Goal: Information Seeking & Learning: Learn about a topic

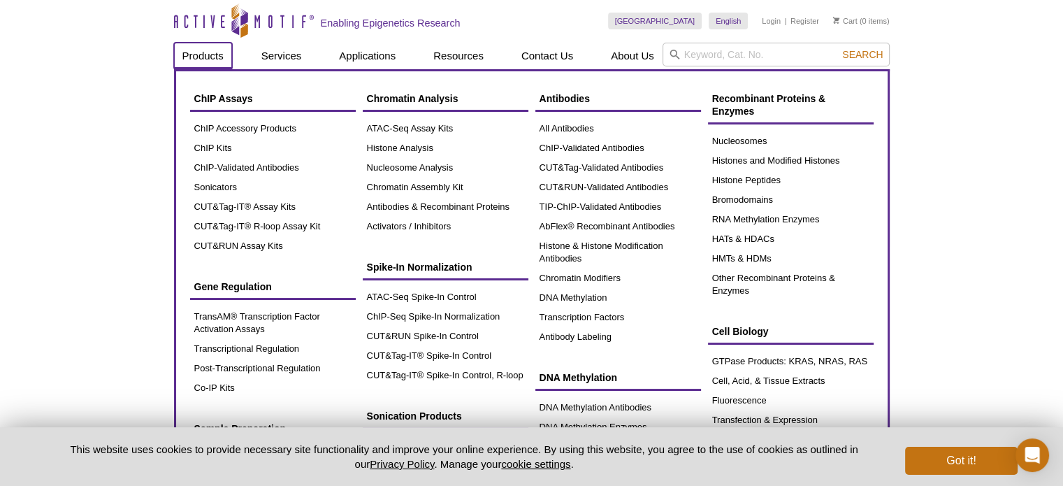
click at [198, 55] on link "Products" at bounding box center [203, 56] width 58 height 27
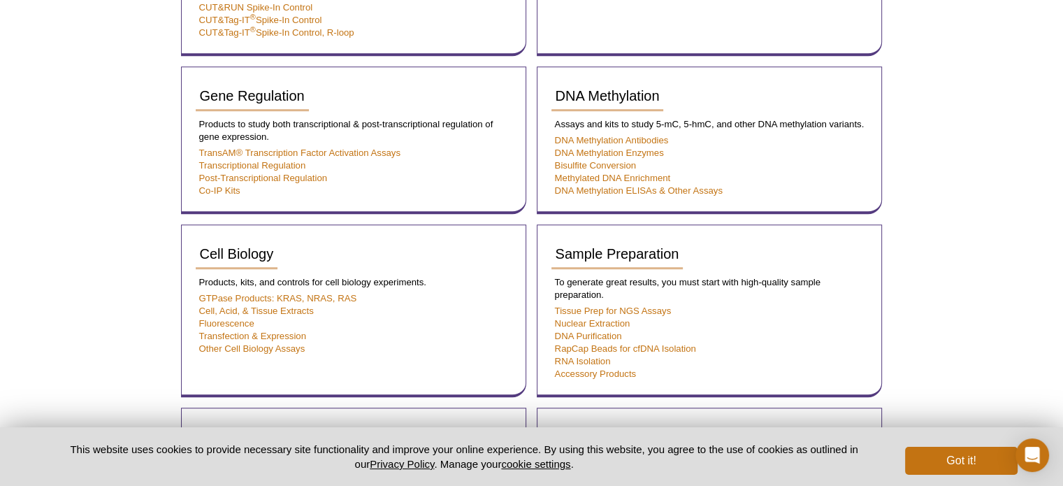
scroll to position [833, 0]
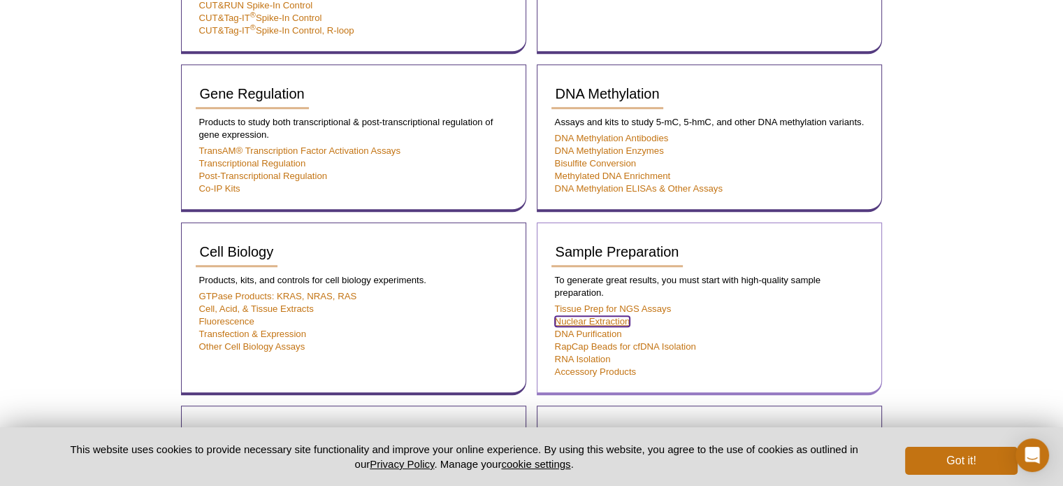
click at [606, 316] on link "Nuclear Extraction" at bounding box center [592, 321] width 75 height 10
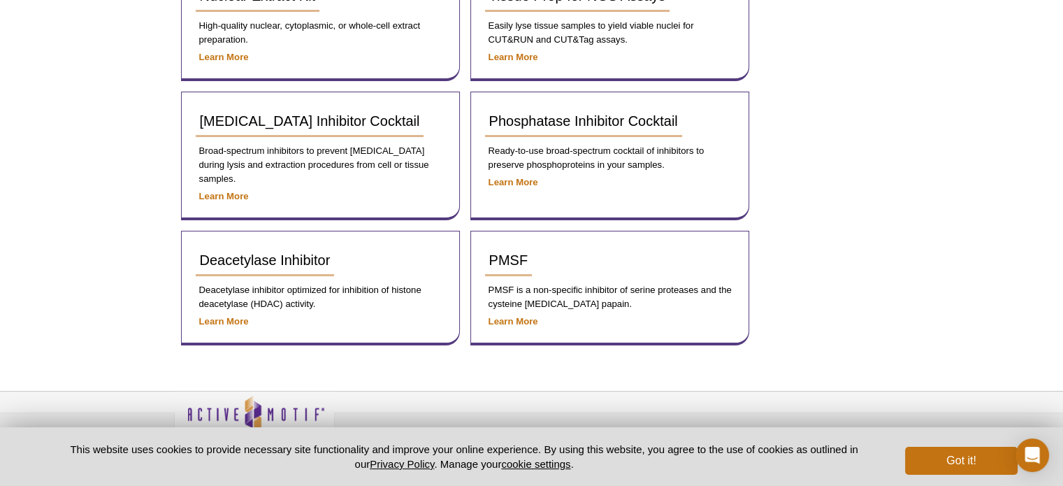
scroll to position [260, 0]
